Goal: Task Accomplishment & Management: Use online tool/utility

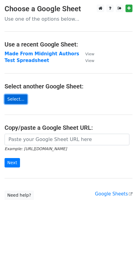
click at [23, 100] on link "Select..." at bounding box center [16, 99] width 23 height 9
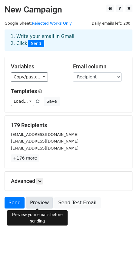
click at [38, 200] on link "Preview" at bounding box center [39, 203] width 27 height 12
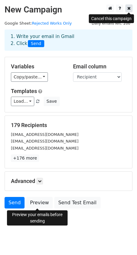
click at [128, 8] on icon at bounding box center [129, 8] width 3 height 4
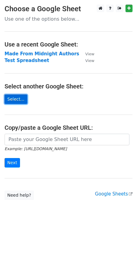
click at [19, 98] on link "Select..." at bounding box center [16, 99] width 23 height 9
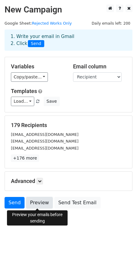
click at [41, 204] on link "Preview" at bounding box center [39, 203] width 27 height 12
click at [39, 202] on link "Preview" at bounding box center [39, 203] width 27 height 12
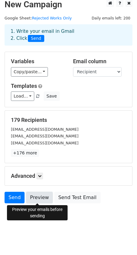
click at [37, 199] on link "Preview" at bounding box center [39, 198] width 27 height 12
